Goal: Information Seeking & Learning: Learn about a topic

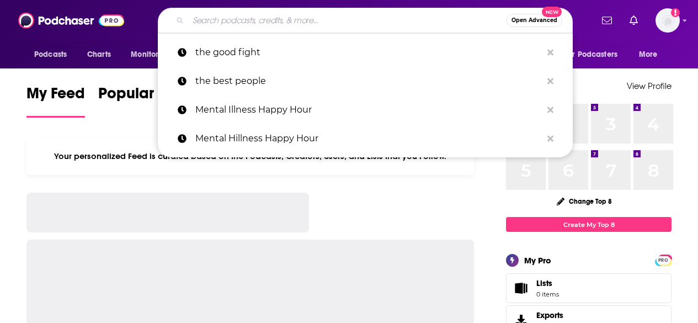
click at [294, 20] on input "Search podcasts, credits, & more..." at bounding box center [347, 21] width 318 height 18
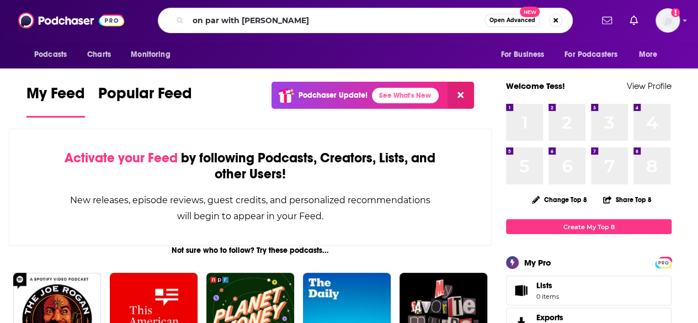
type input "on par with [PERSON_NAME]"
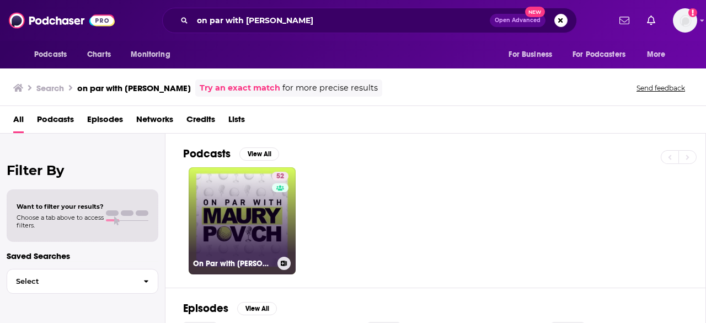
click at [220, 232] on link "52 On Par with [PERSON_NAME]" at bounding box center [242, 220] width 107 height 107
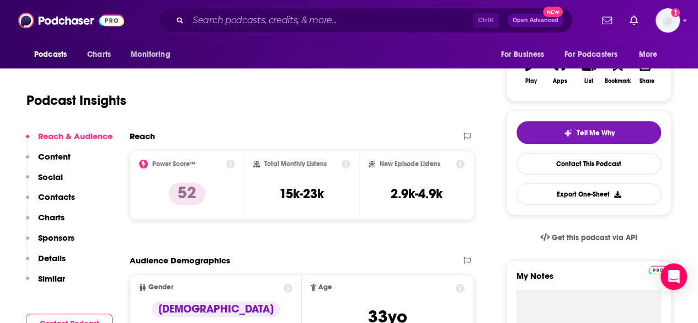
scroll to position [165, 0]
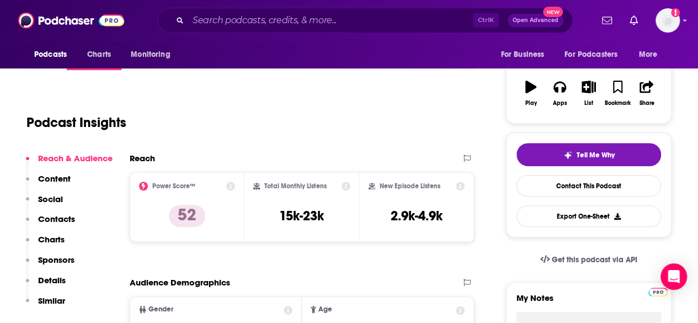
click at [462, 186] on icon at bounding box center [459, 185] width 9 height 9
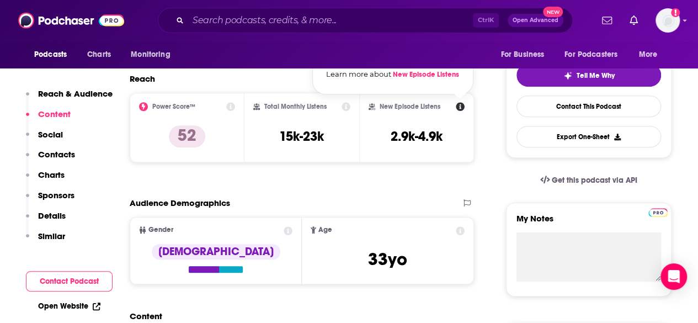
scroll to position [221, 0]
